Goal: Task Accomplishment & Management: Use online tool/utility

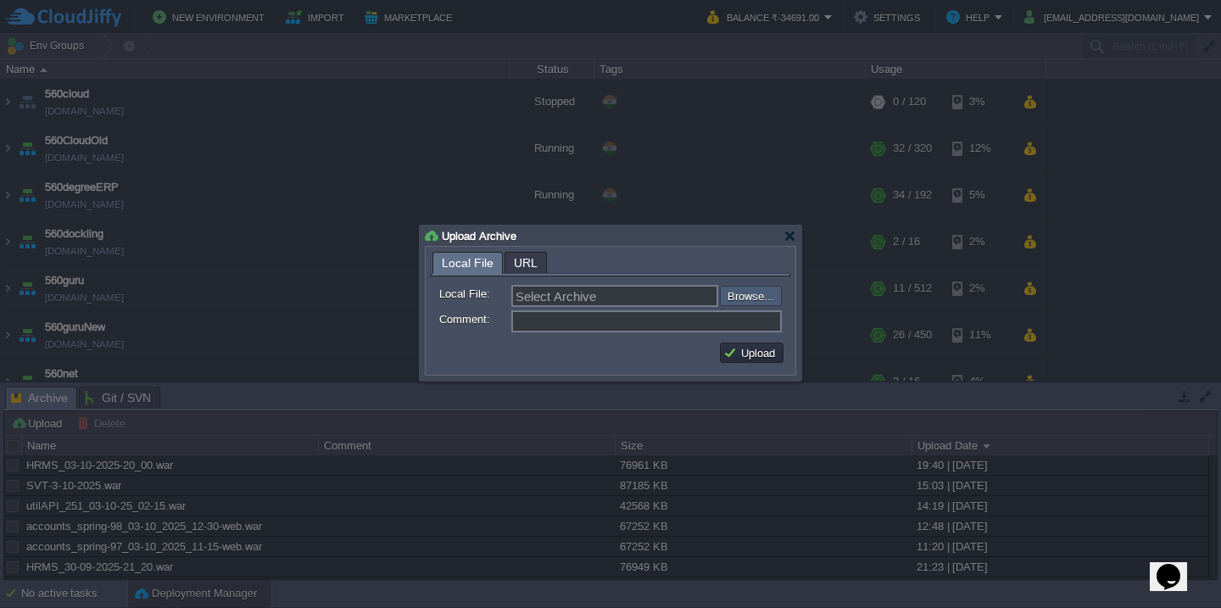
click at [753, 303] on input "file" at bounding box center [674, 296] width 215 height 20
type input "C:\fakepath\accounts_spring-99_04-10_2025_10-45-web.war"
type input "accounts_spring-99_04-10_2025_10-45-web.war"
click at [752, 360] on button "Upload" at bounding box center [751, 352] width 57 height 15
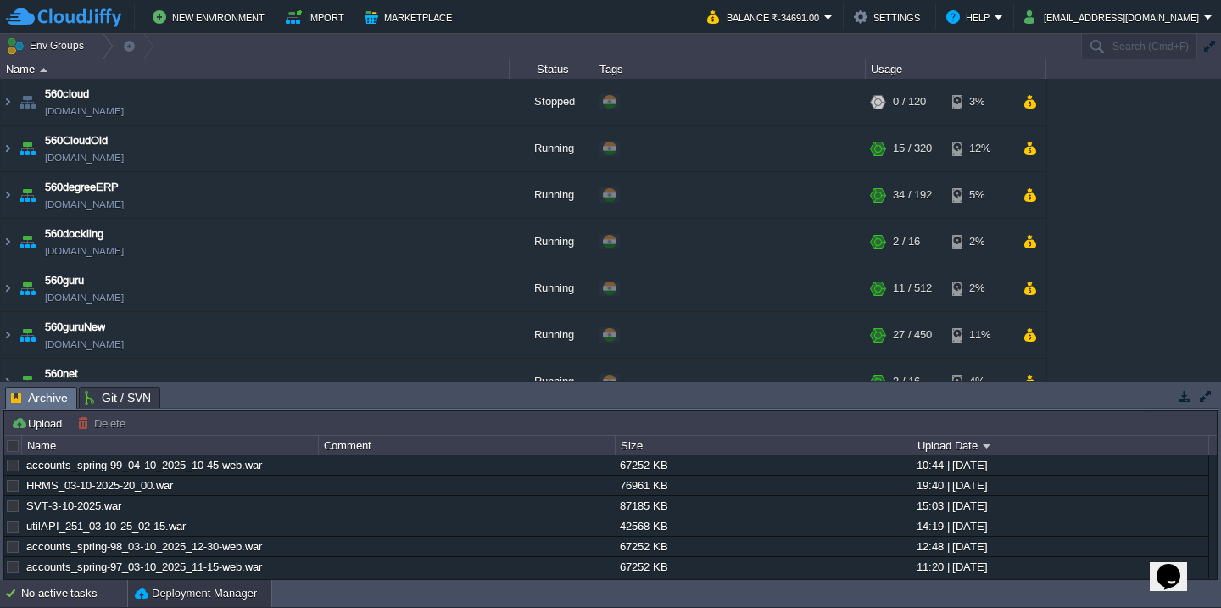
click at [68, 606] on div "No active tasks" at bounding box center [74, 593] width 106 height 27
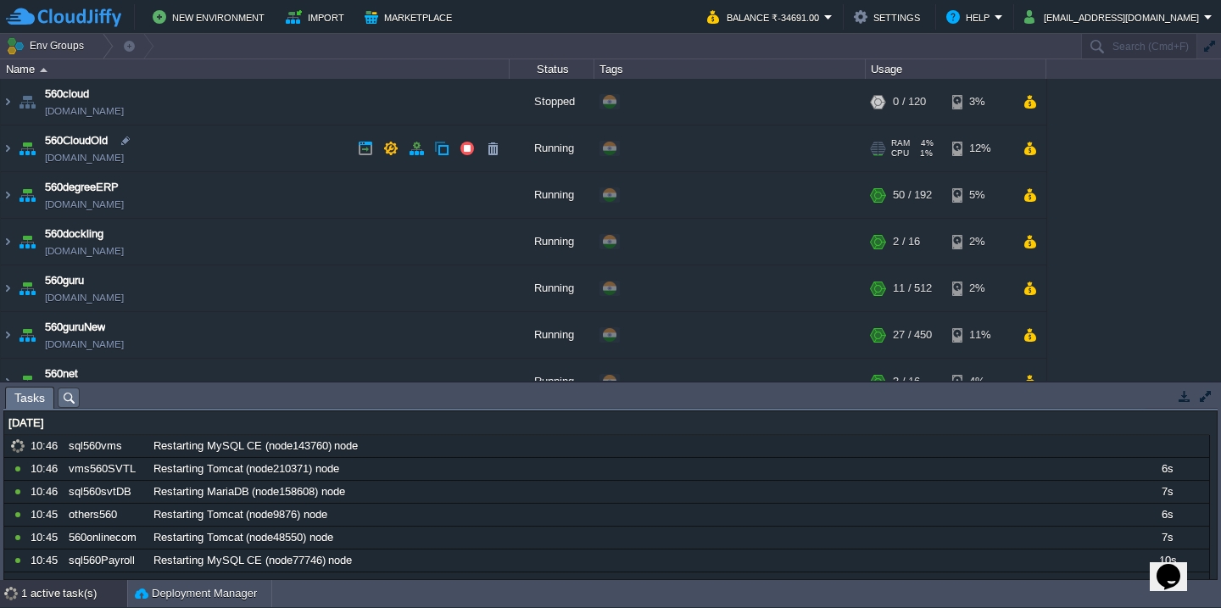
click at [225, 160] on td "560CloudOld [DOMAIN_NAME]" at bounding box center [255, 148] width 509 height 47
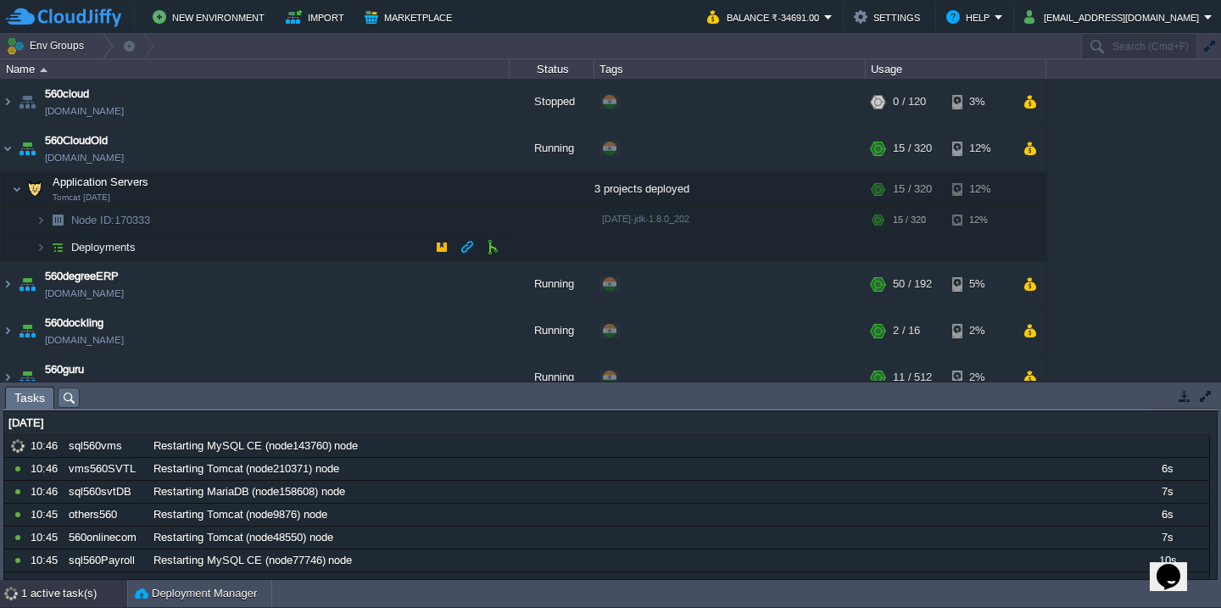
click at [217, 254] on td "Deployments" at bounding box center [255, 247] width 509 height 27
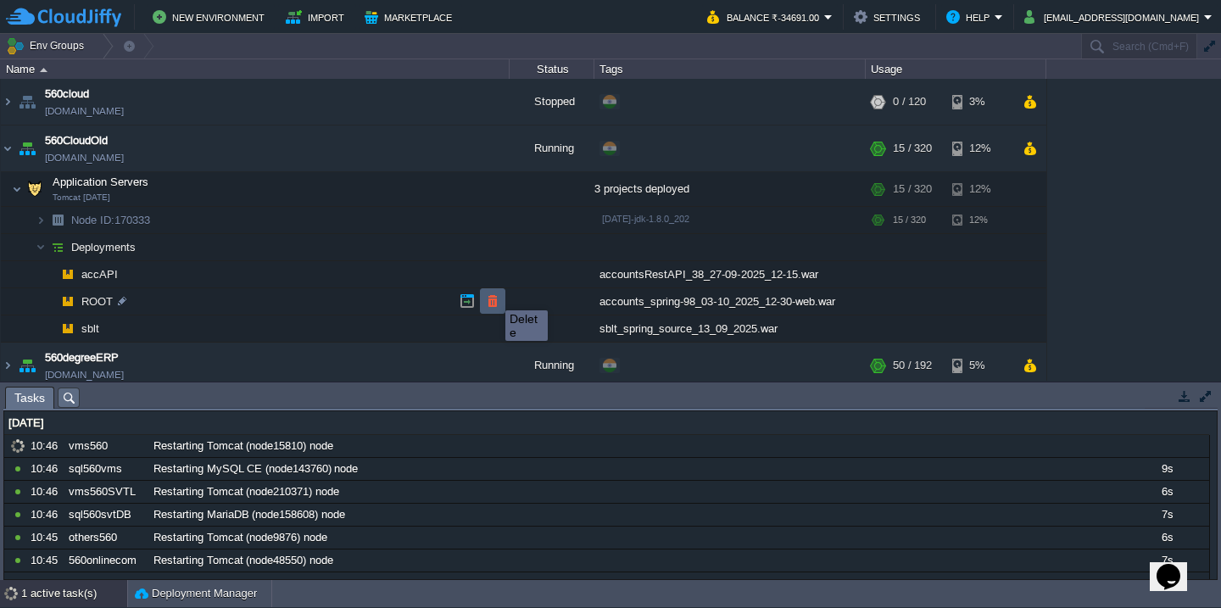
click at [493, 295] on button "button" at bounding box center [492, 300] width 15 height 15
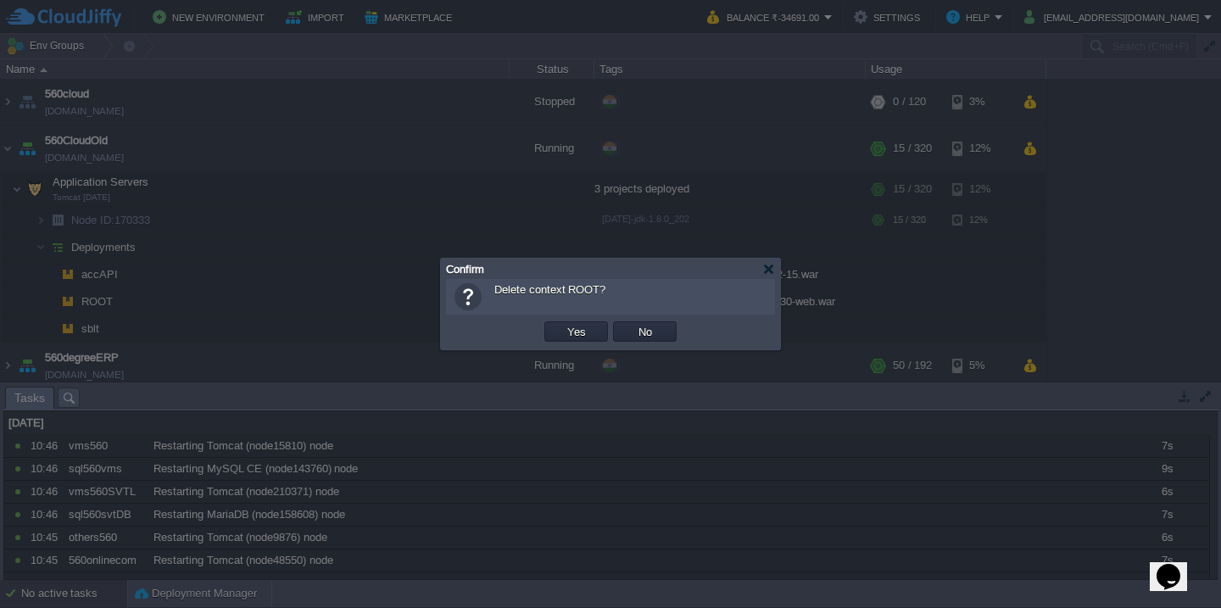
click at [562, 324] on button "Yes" at bounding box center [576, 331] width 29 height 15
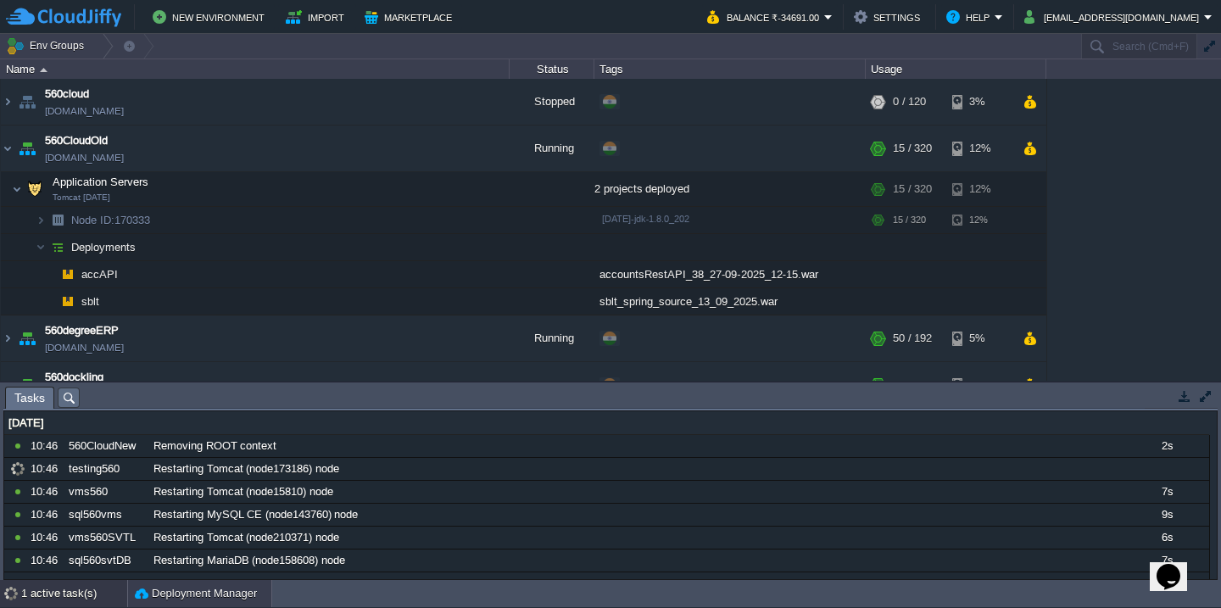
click at [169, 605] on div "Deployment Manager" at bounding box center [199, 593] width 143 height 27
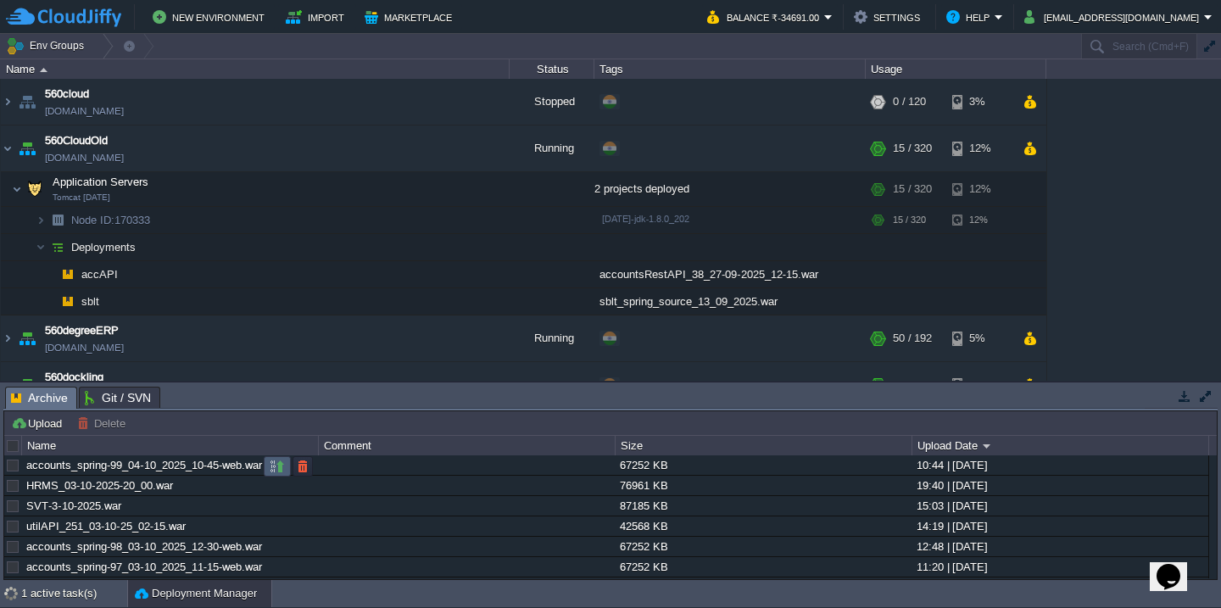
click at [272, 466] on button "button" at bounding box center [277, 466] width 15 height 15
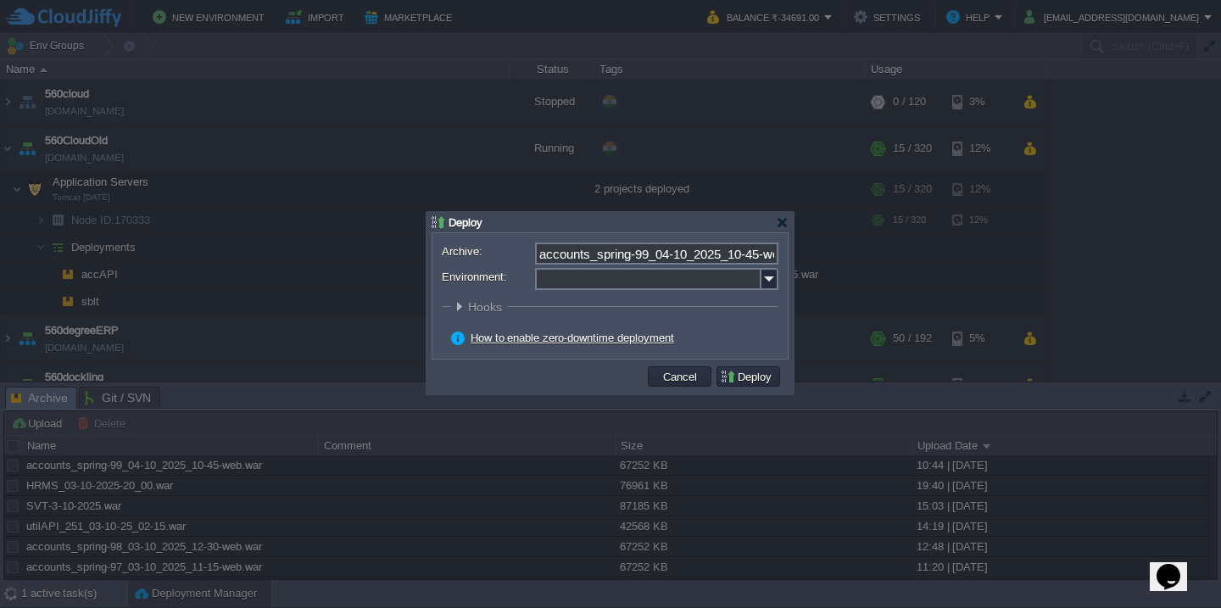
click at [611, 289] on input "Environment:" at bounding box center [648, 279] width 226 height 22
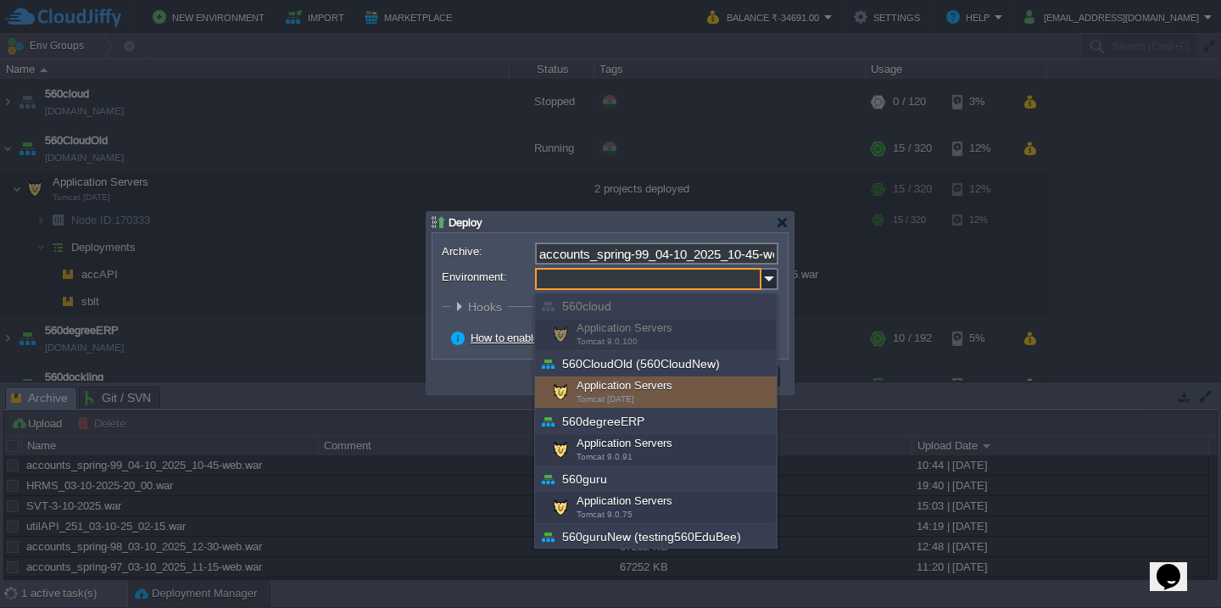
click at [623, 395] on span "Tomcat [DATE]" at bounding box center [606, 398] width 58 height 9
type input "Application Servers (560CloudOld (560CloudNew))"
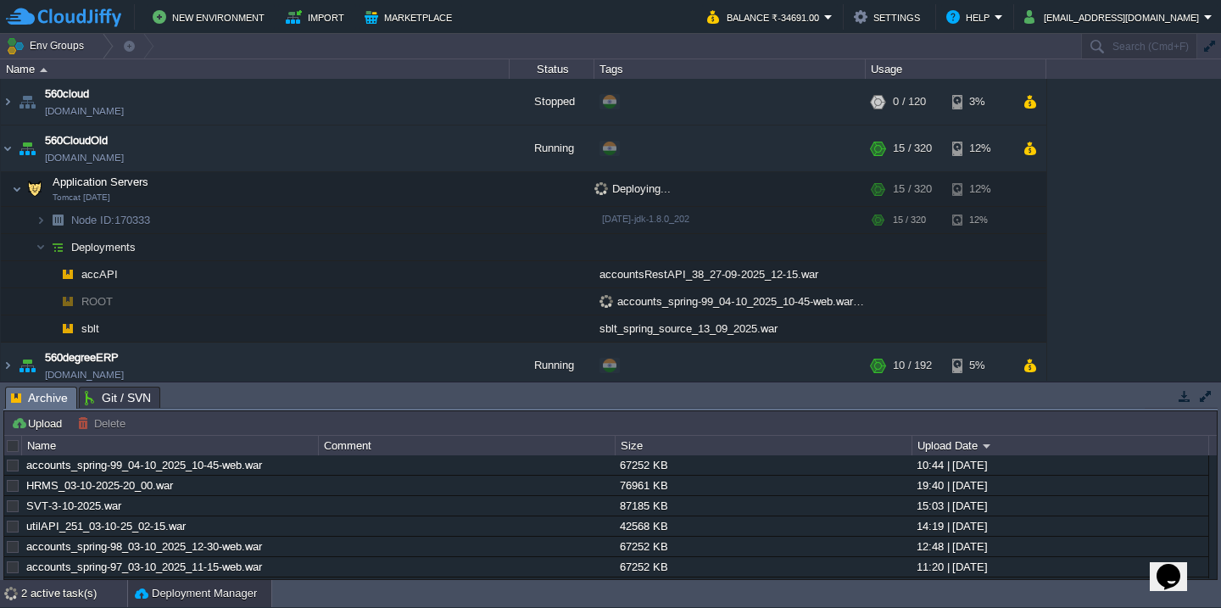
click at [42, 603] on div "2 active task(s)" at bounding box center [74, 593] width 106 height 27
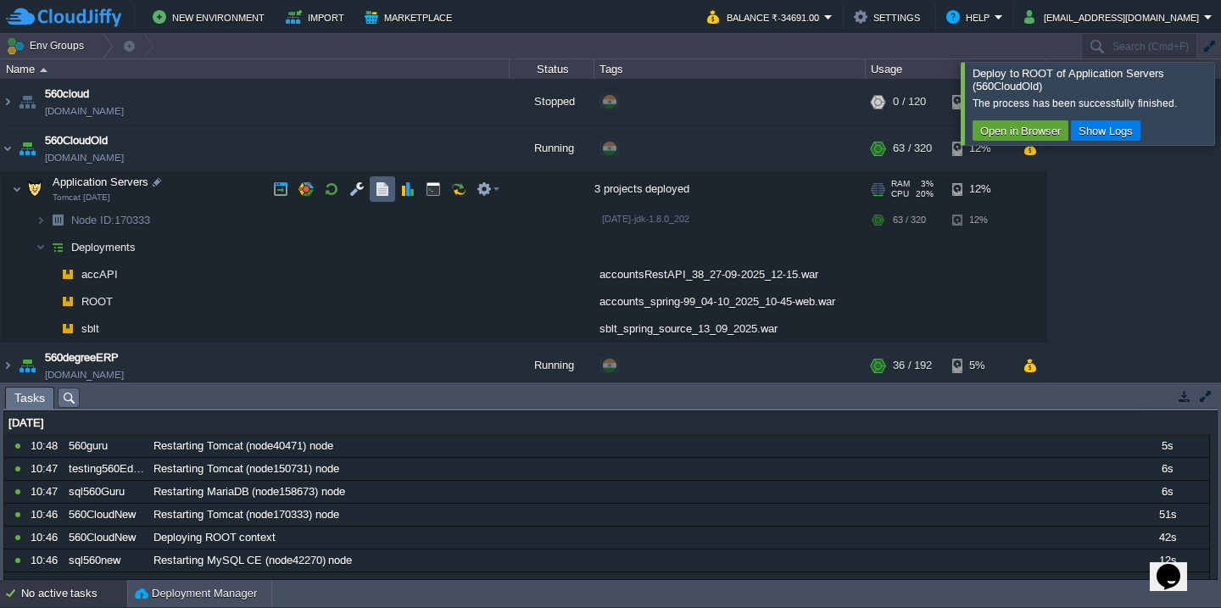
click at [379, 194] on button "button" at bounding box center [382, 188] width 15 height 15
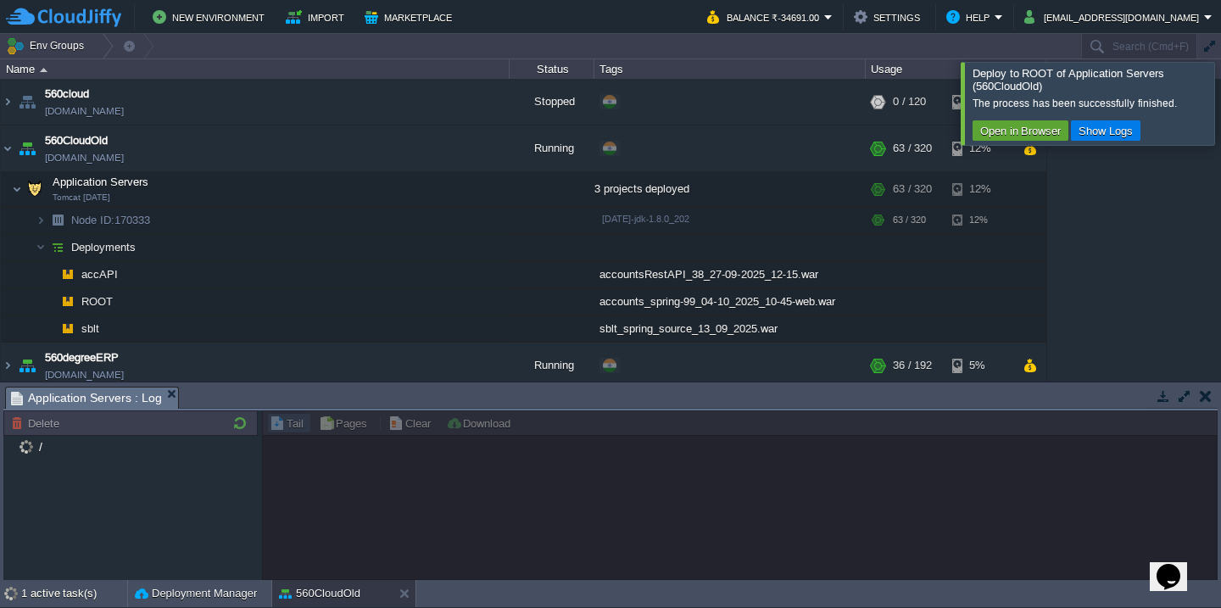
click at [1220, 98] on div at bounding box center [1241, 103] width 0 height 82
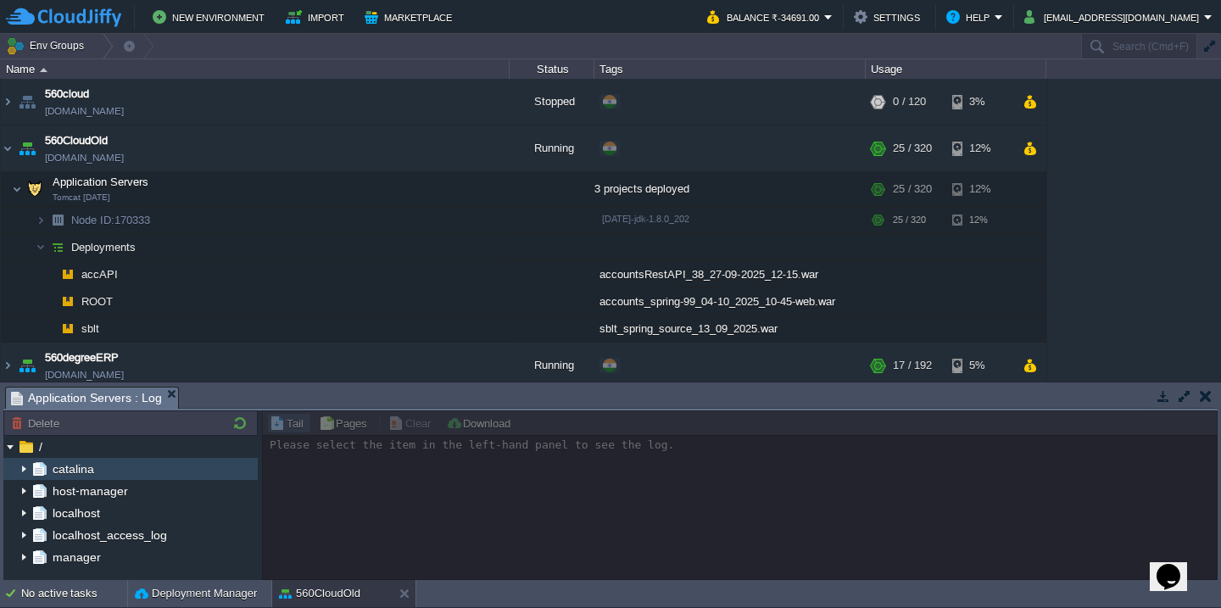
click at [21, 466] on img at bounding box center [24, 469] width 14 height 22
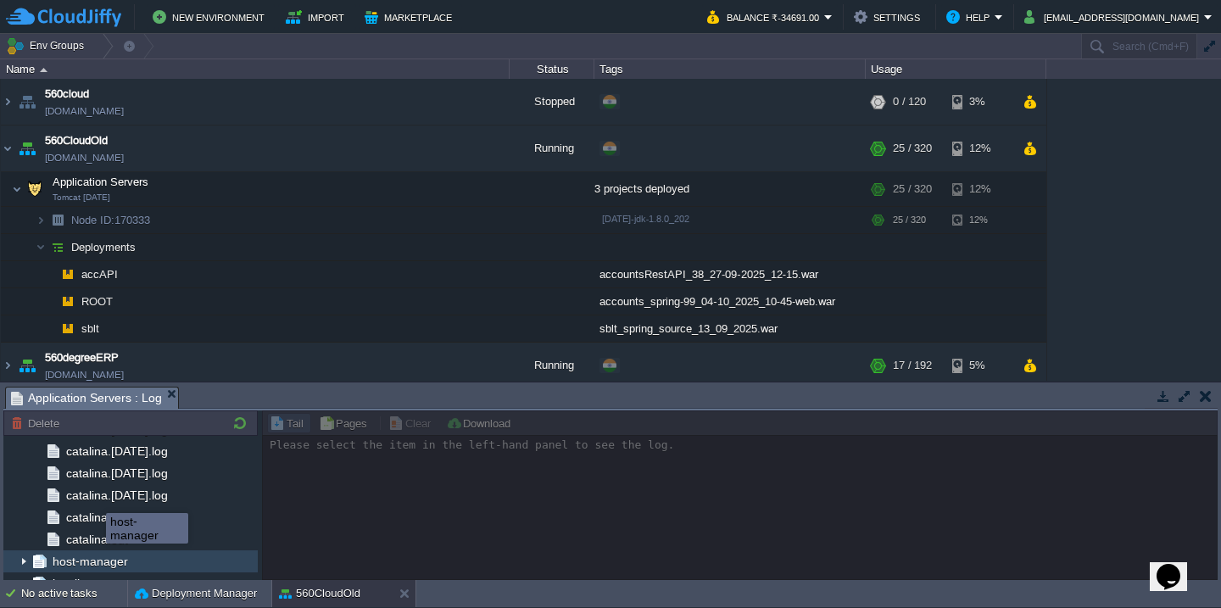
scroll to position [3318, 0]
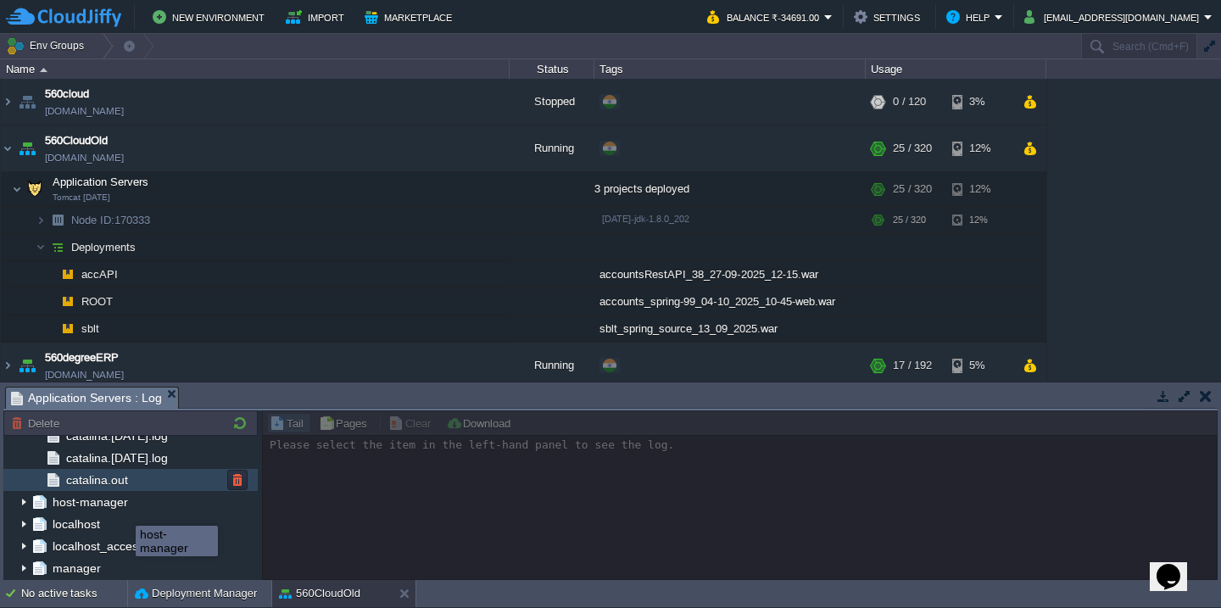
click at [142, 478] on div "catalina.out" at bounding box center [130, 480] width 254 height 22
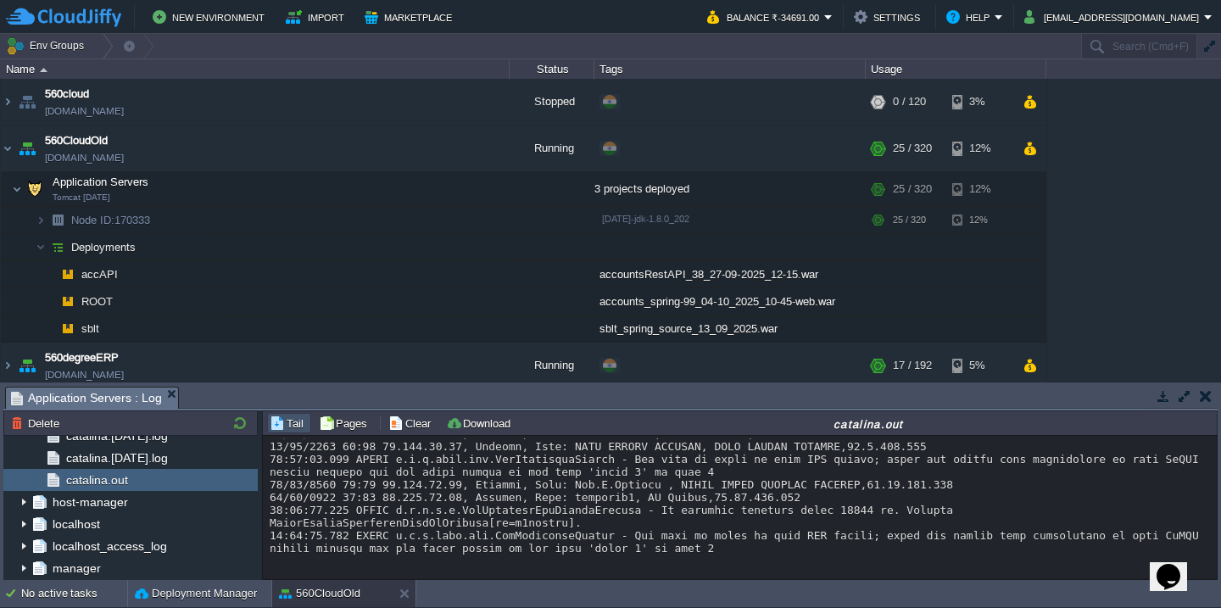
scroll to position [56140, 0]
click at [400, 432] on td "Clear" at bounding box center [412, 423] width 53 height 20
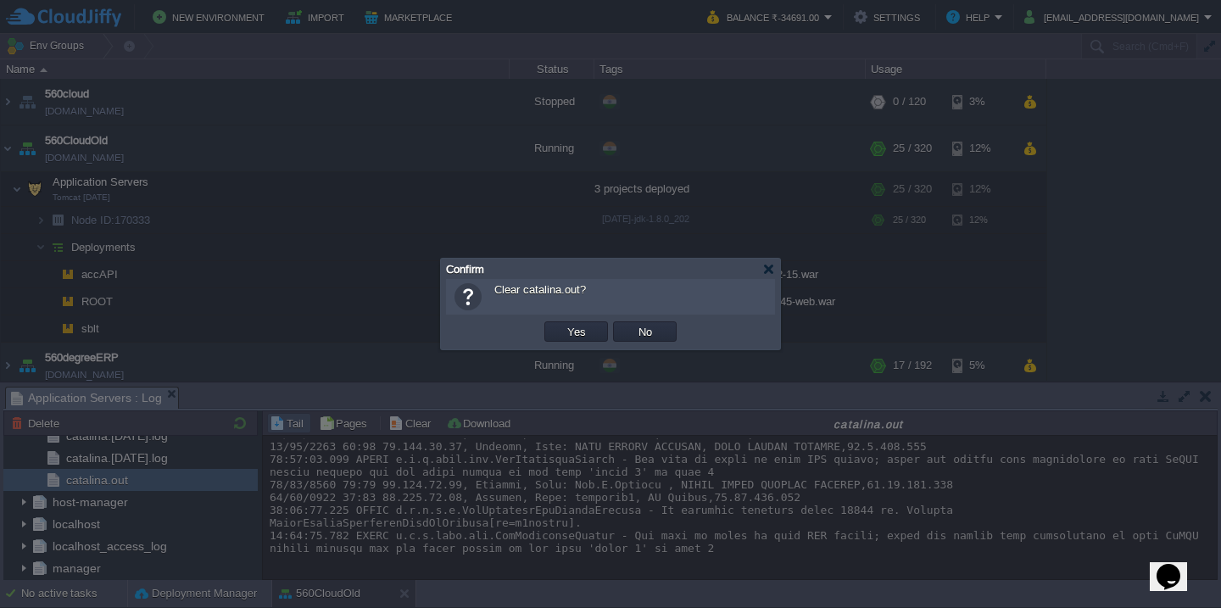
click at [562, 324] on button "Yes" at bounding box center [576, 331] width 29 height 15
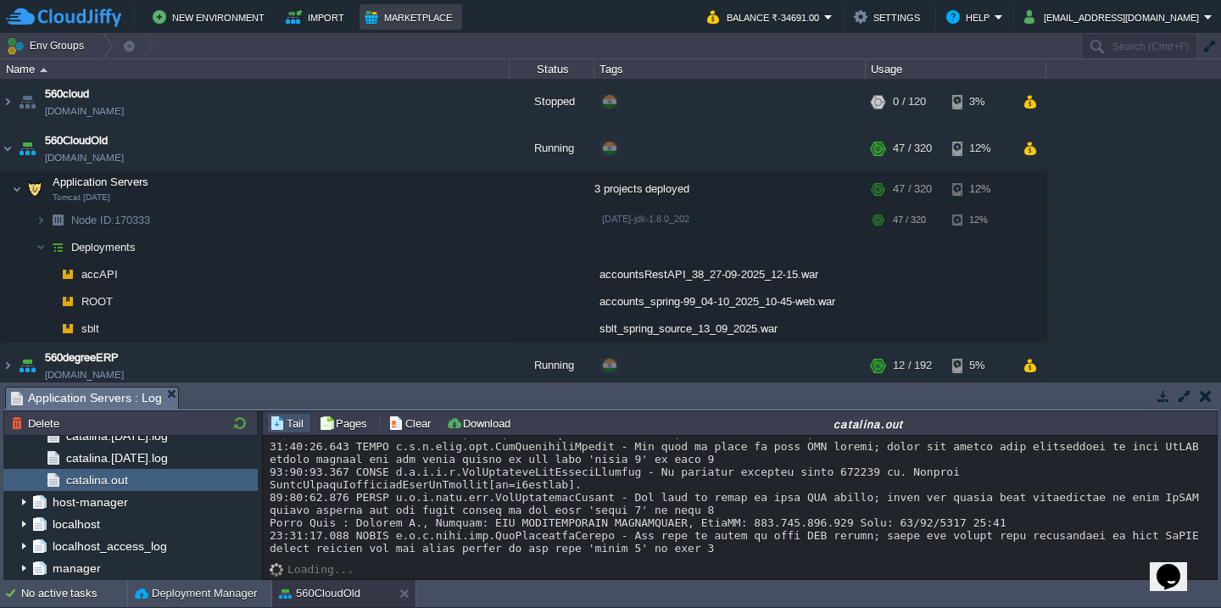
scroll to position [153, 0]
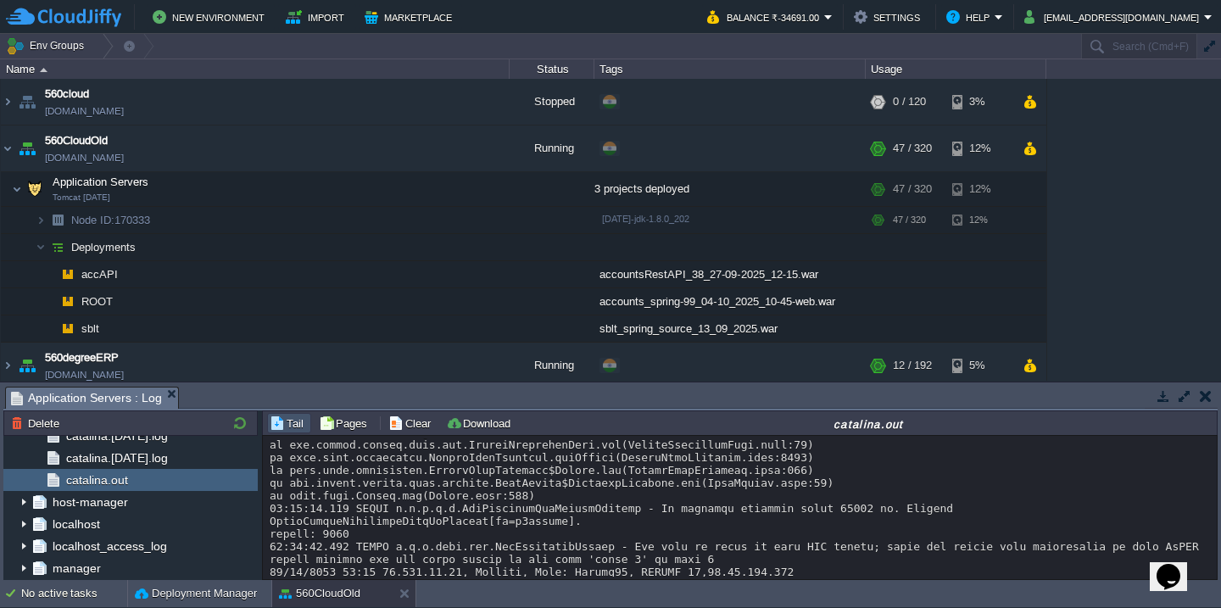
click at [465, 512] on div at bounding box center [740, 597] width 940 height 623
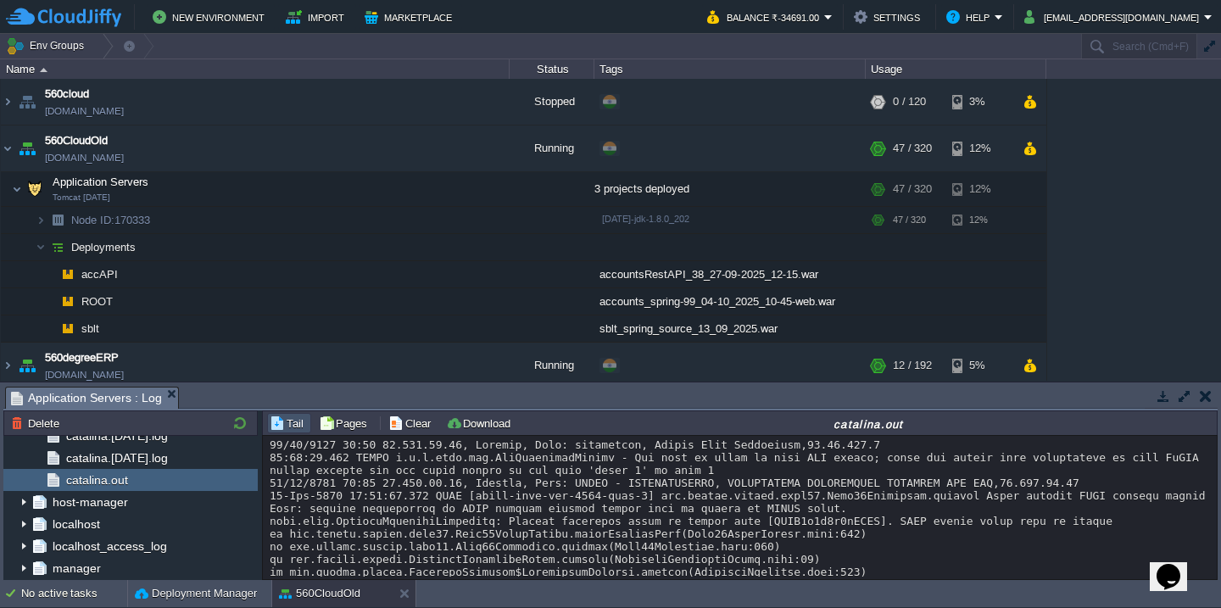
scroll to position [533, 0]
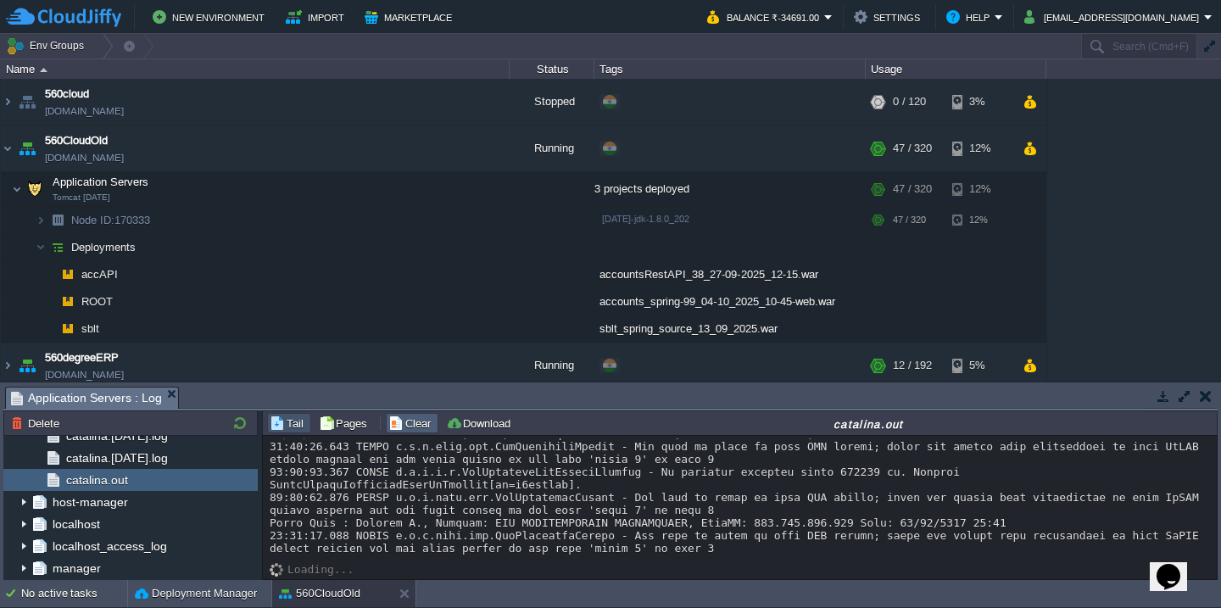
click at [421, 429] on button "Clear" at bounding box center [411, 422] width 47 height 15
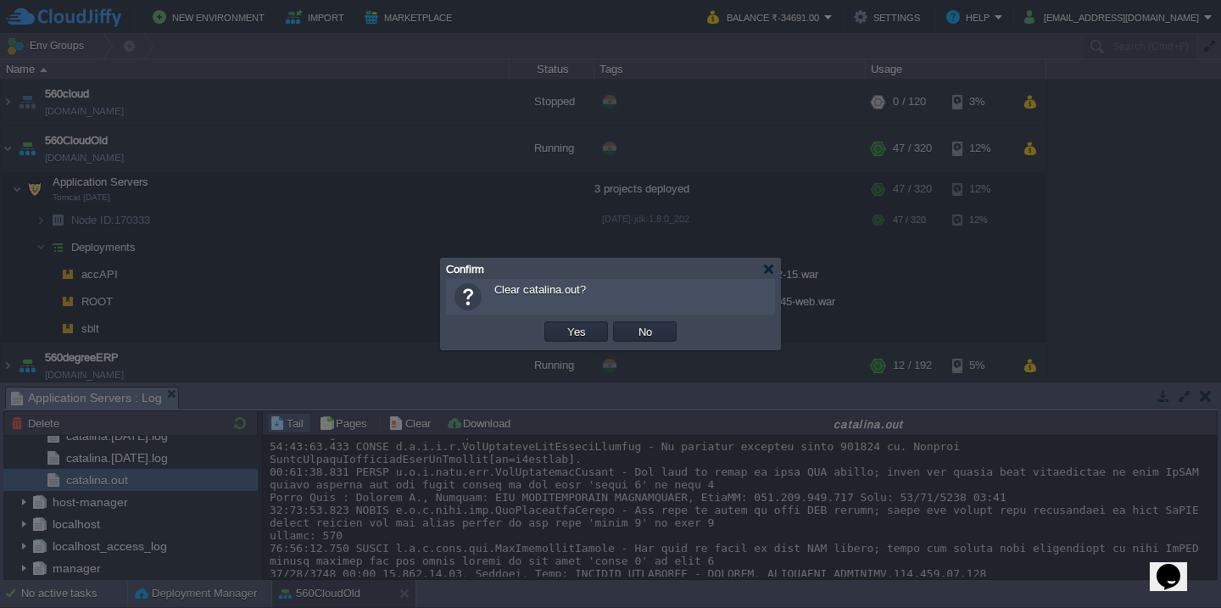
scroll to position [583, 0]
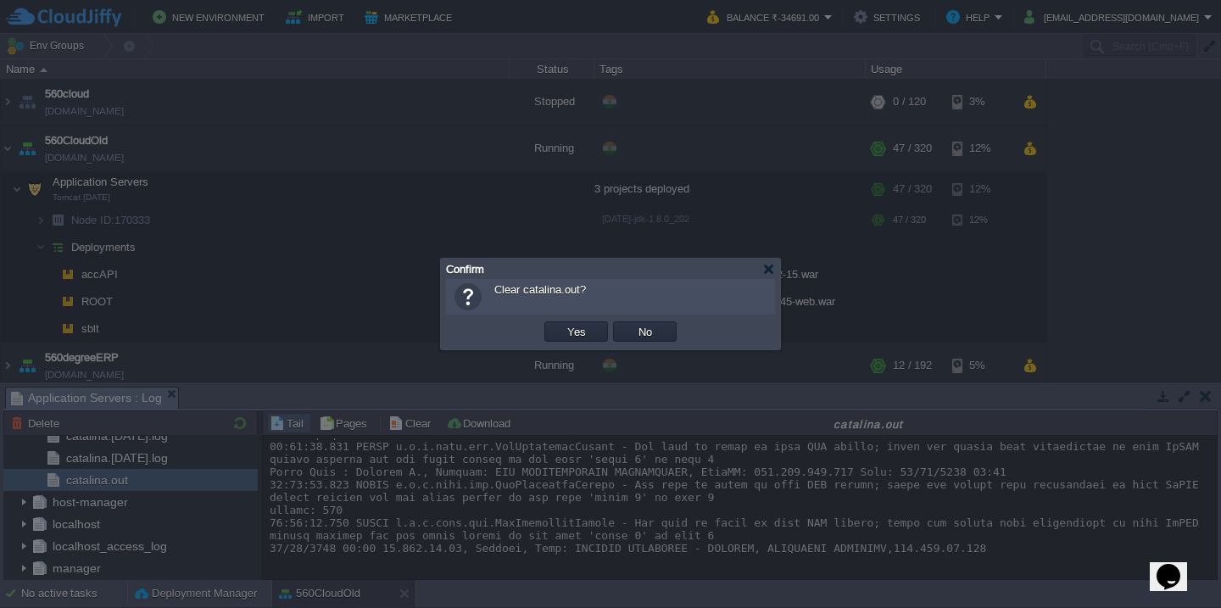
click at [562, 324] on button "Yes" at bounding box center [576, 331] width 29 height 15
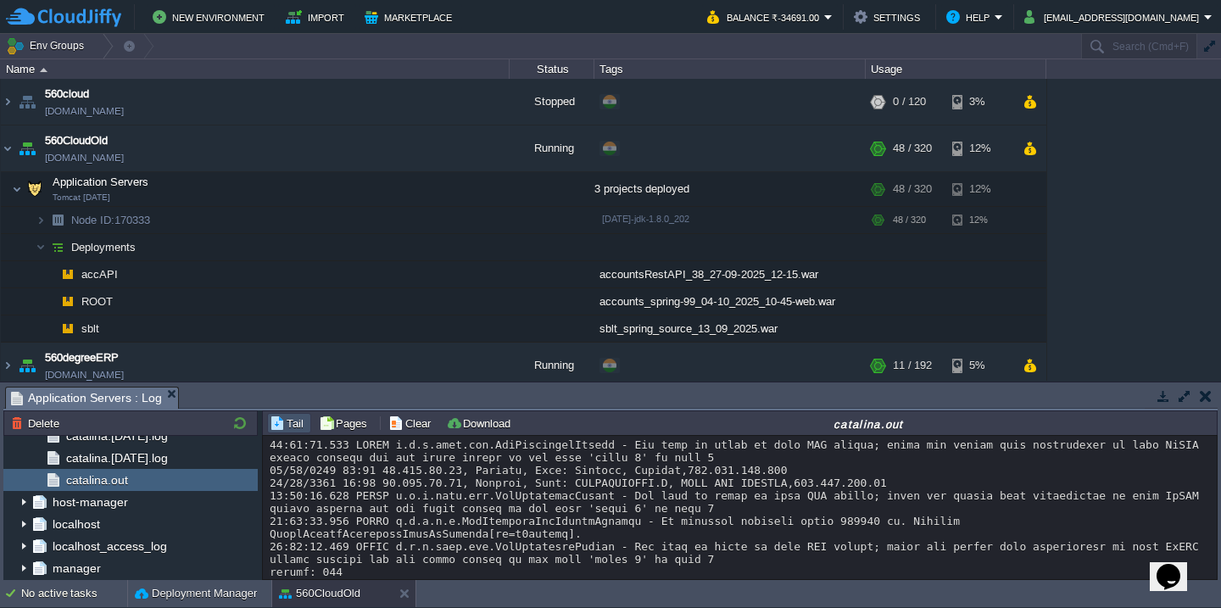
scroll to position [278, 0]
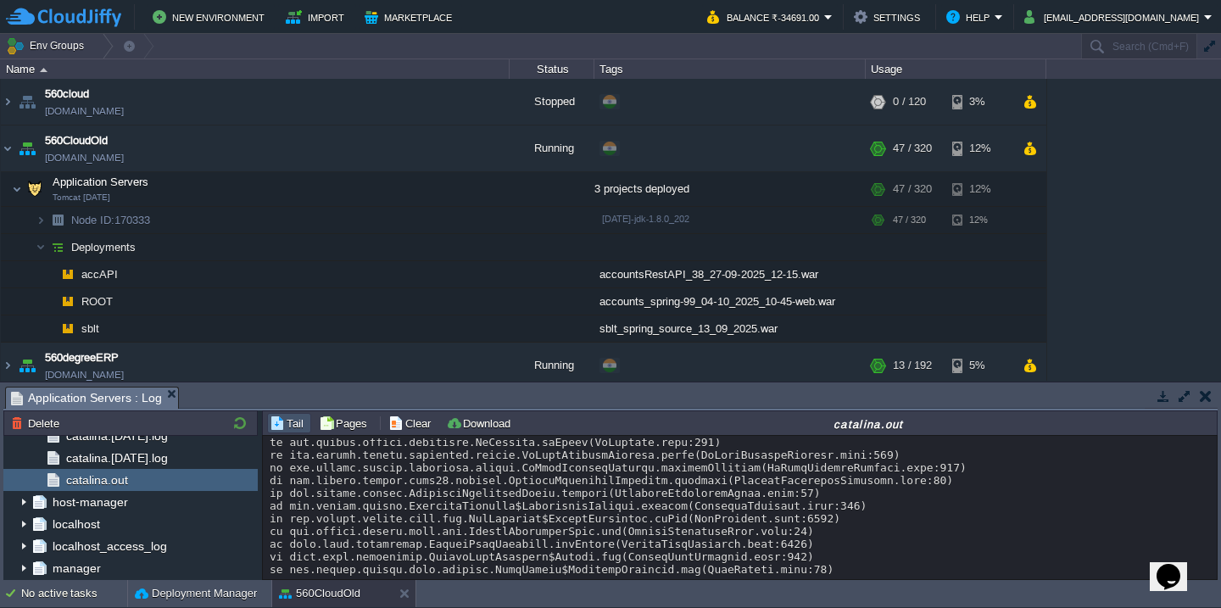
scroll to position [0, 0]
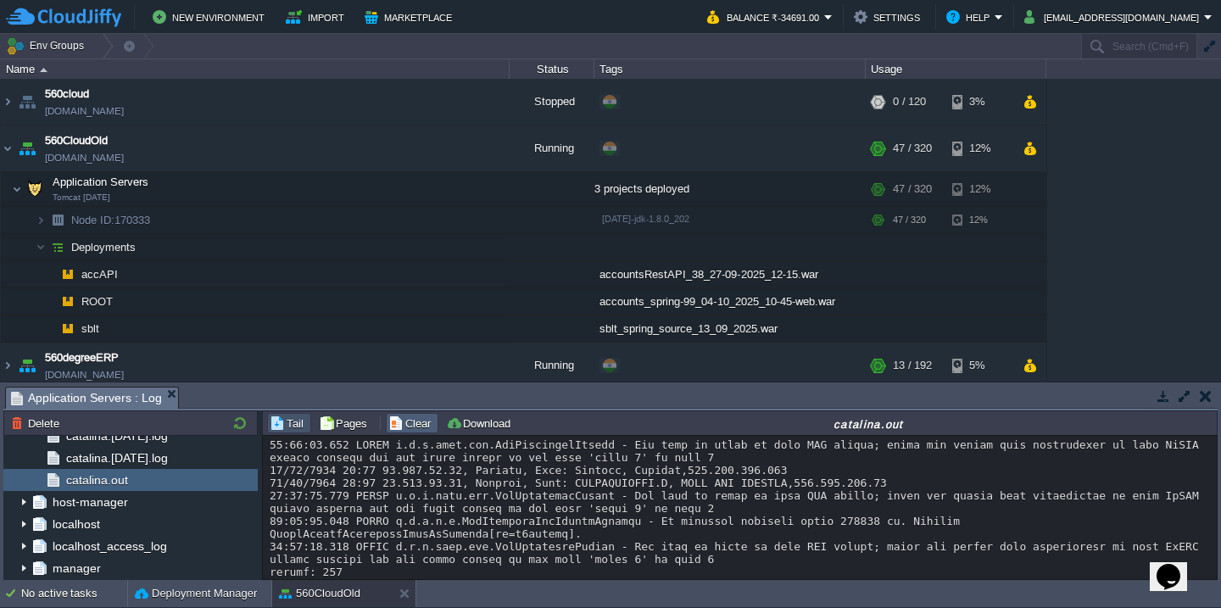
click at [408, 425] on button "Clear" at bounding box center [411, 422] width 47 height 15
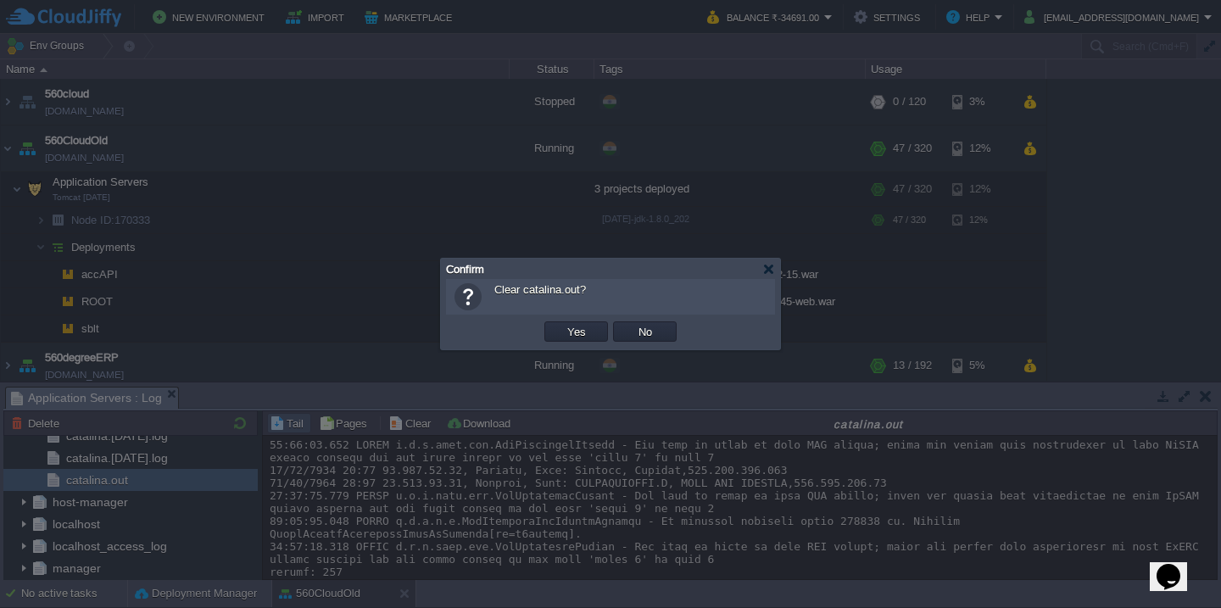
click at [562, 324] on button "Yes" at bounding box center [576, 331] width 29 height 15
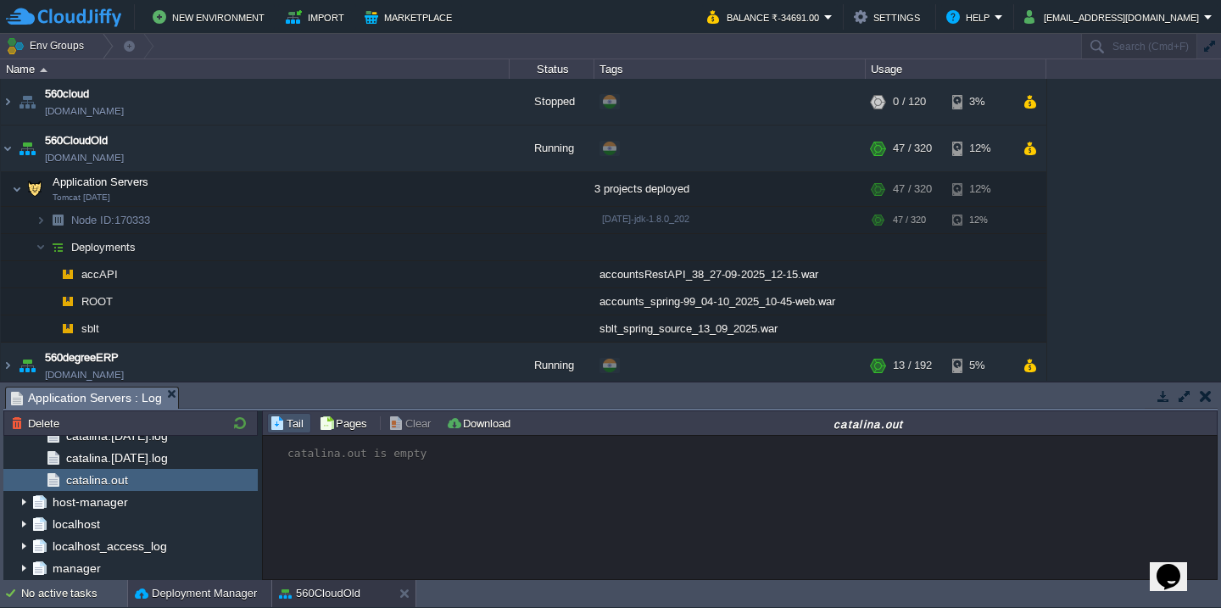
click at [209, 594] on button "Deployment Manager" at bounding box center [196, 593] width 122 height 17
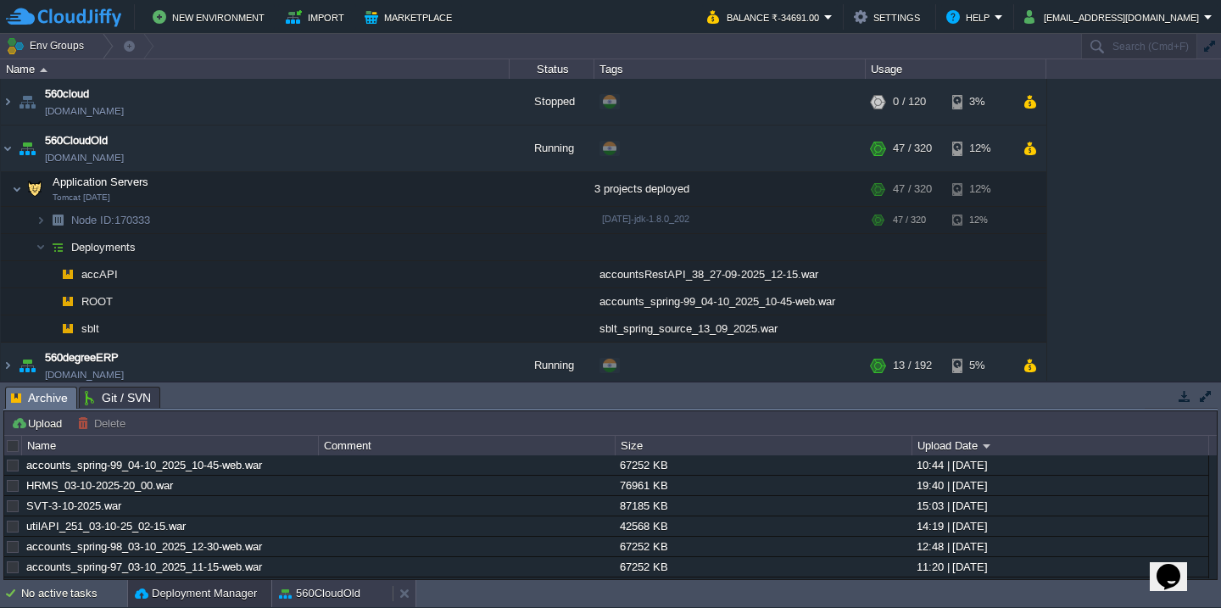
click at [358, 597] on button "560CloudOld" at bounding box center [319, 593] width 81 height 17
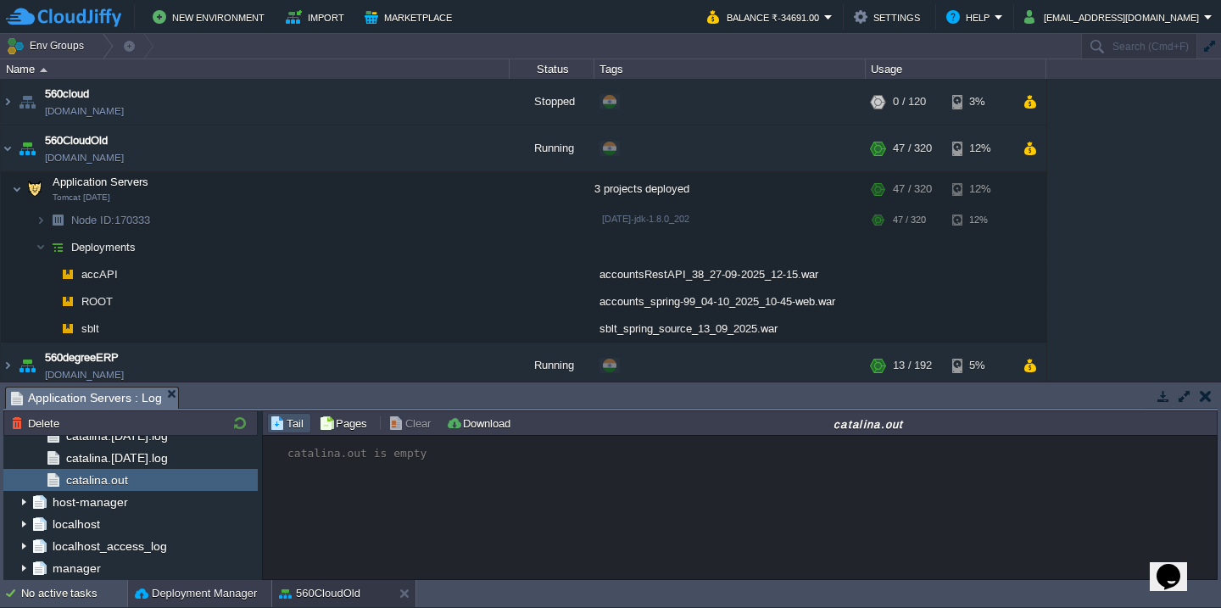
click at [220, 603] on div "Deployment Manager" at bounding box center [199, 593] width 143 height 27
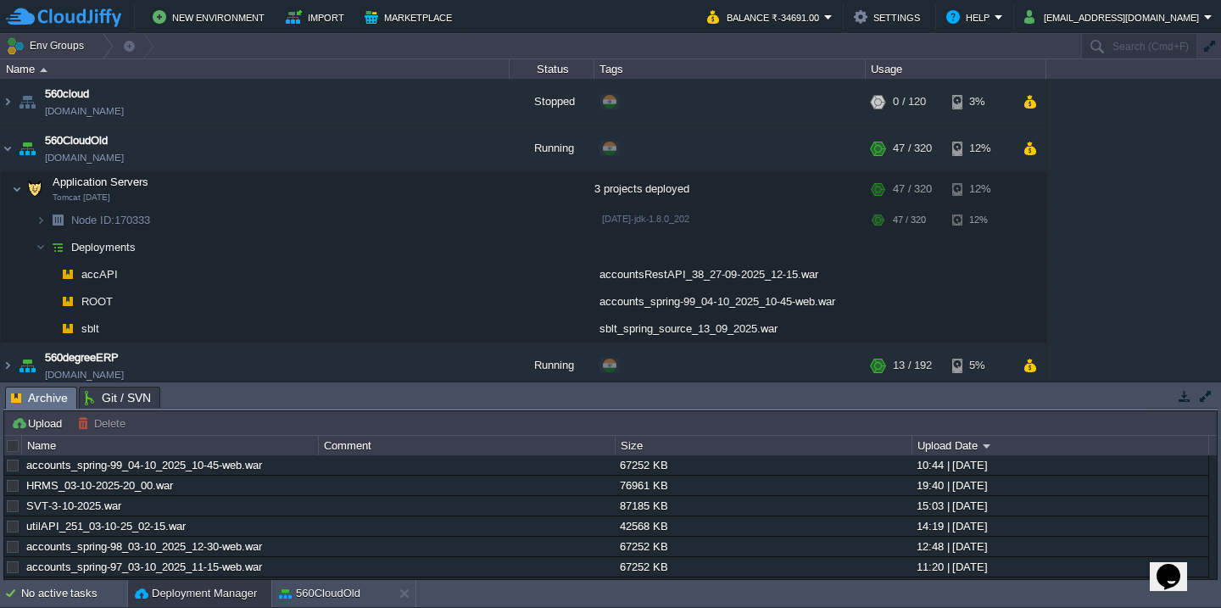
click at [13, 448] on div at bounding box center [13, 445] width 15 height 15
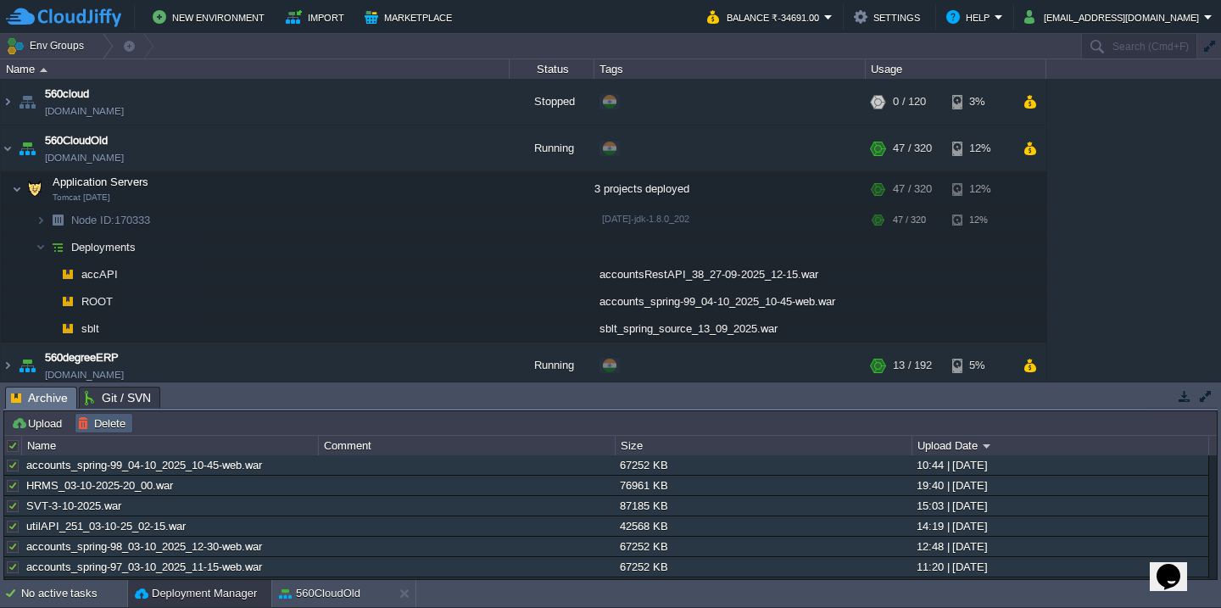
click at [103, 421] on button "Delete" at bounding box center [103, 422] width 53 height 15
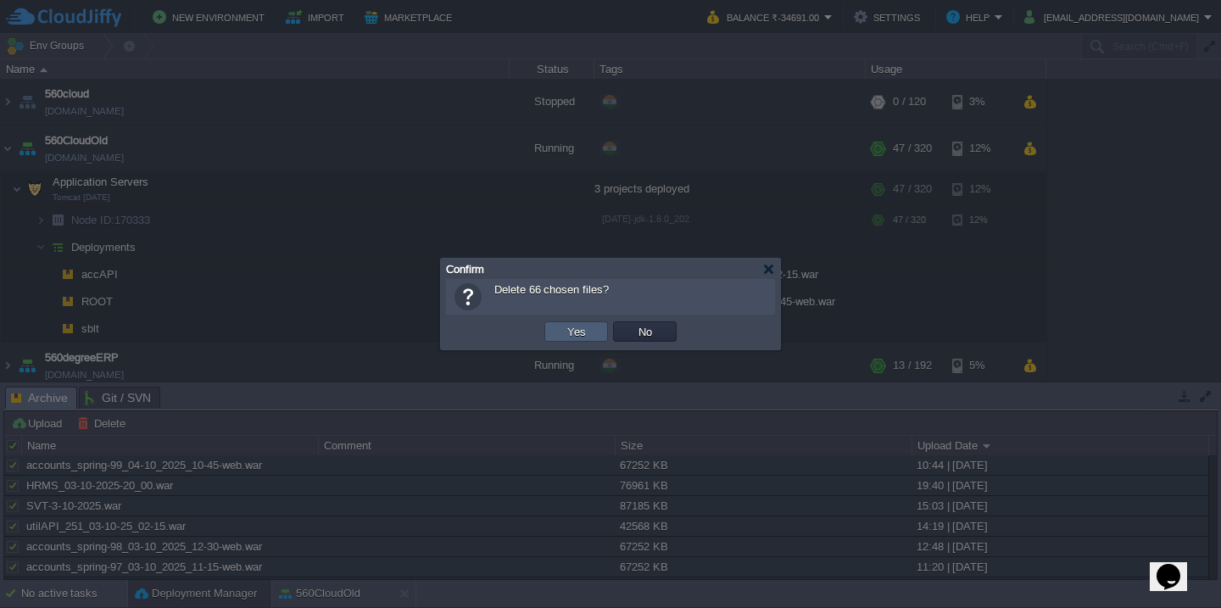
click at [576, 337] on button "Yes" at bounding box center [576, 331] width 29 height 15
